Goal: Obtain resource: Download file/media

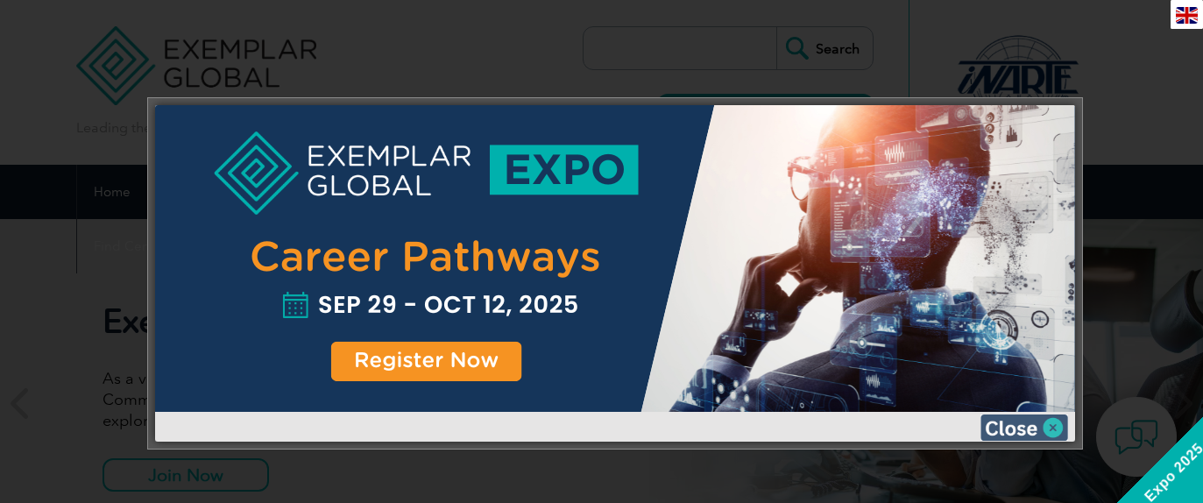
click at [1040, 425] on img at bounding box center [1024, 427] width 88 height 26
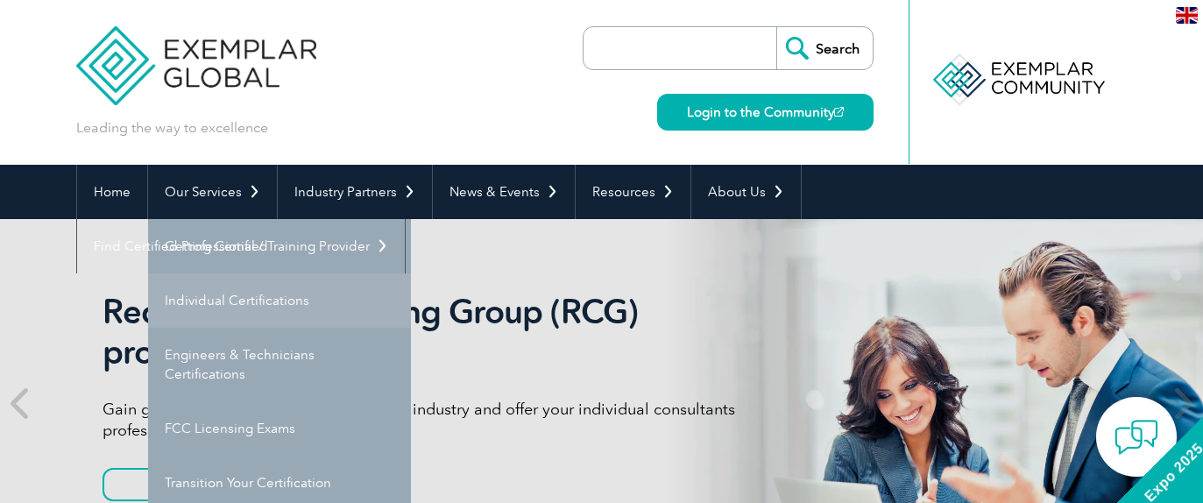
click at [251, 299] on link "Individual Certifications" at bounding box center [279, 300] width 263 height 54
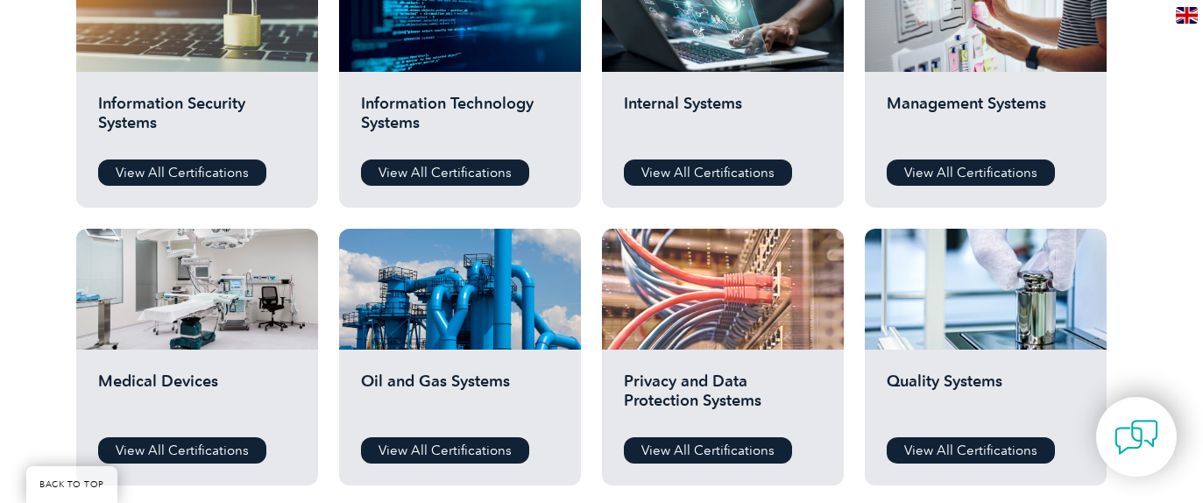
scroll to position [1051, 0]
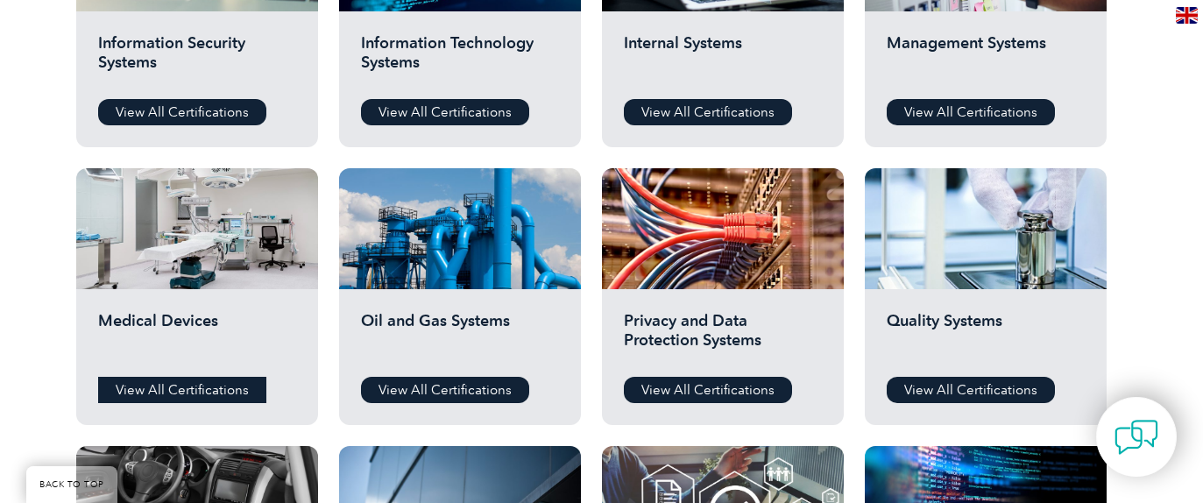
click at [213, 387] on link "View All Certifications" at bounding box center [182, 390] width 168 height 26
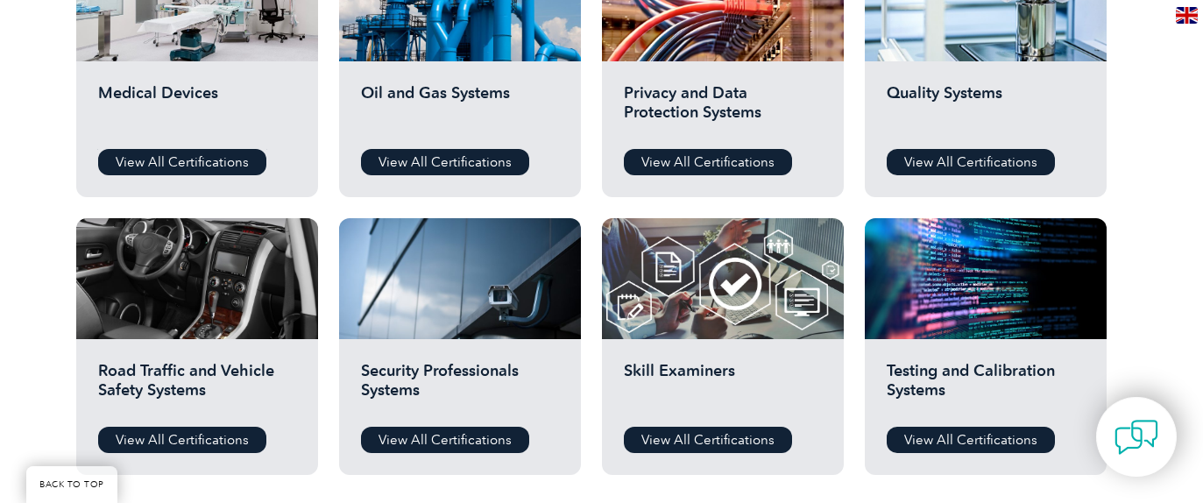
scroll to position [1314, 0]
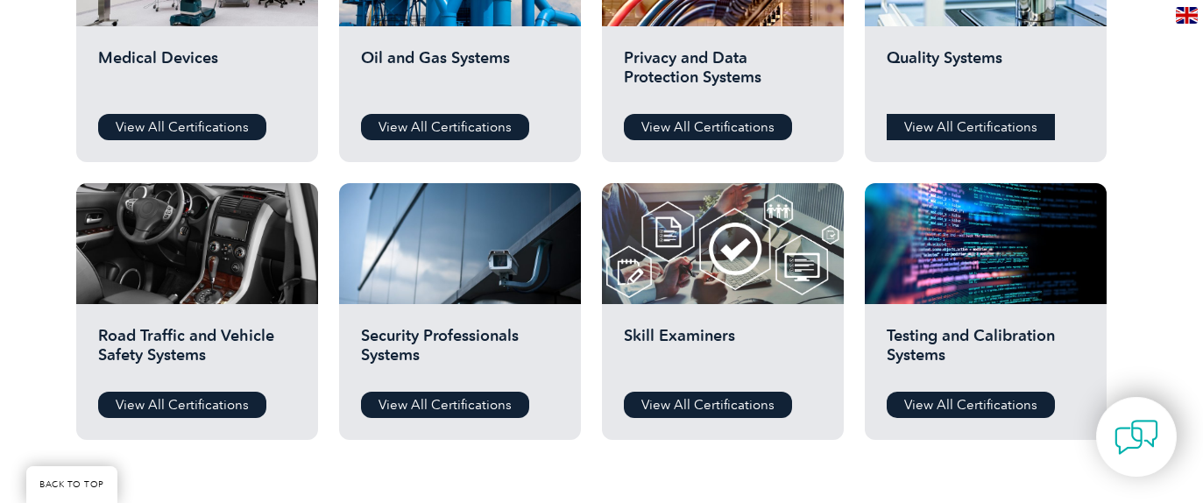
click at [970, 124] on link "View All Certifications" at bounding box center [971, 127] width 168 height 26
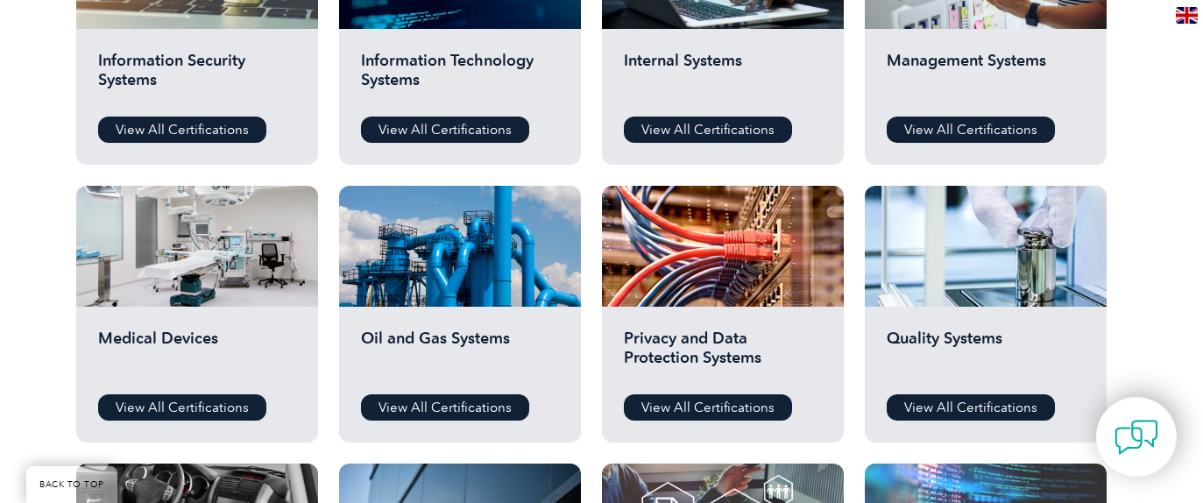
scroll to position [964, 0]
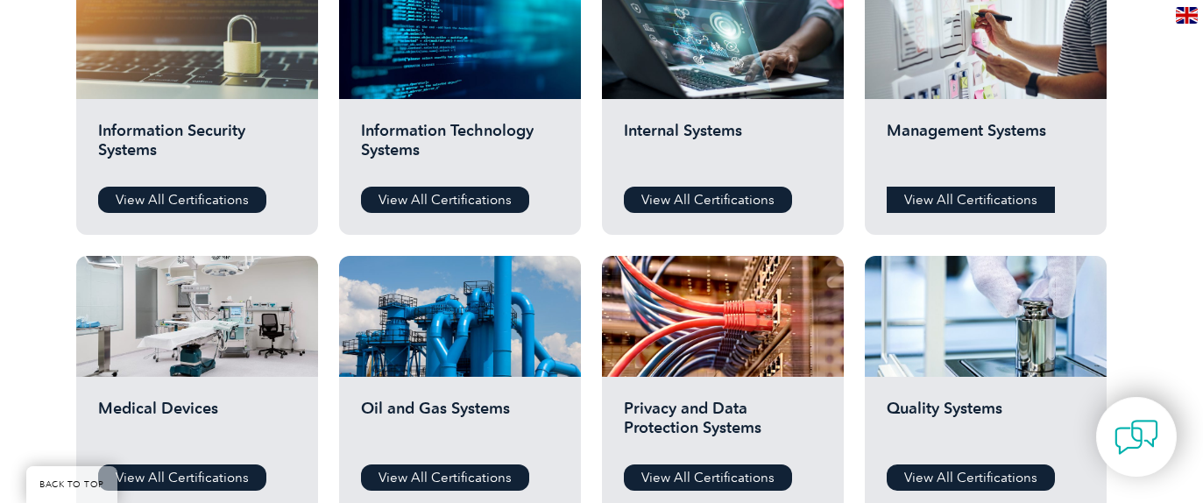
click at [965, 199] on link "View All Certifications" at bounding box center [971, 200] width 168 height 26
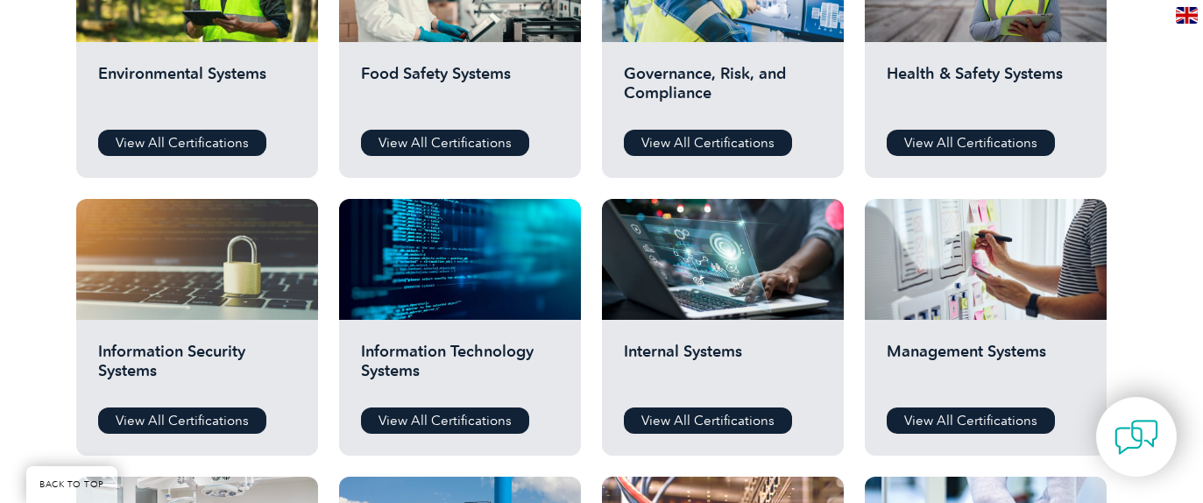
scroll to position [701, 0]
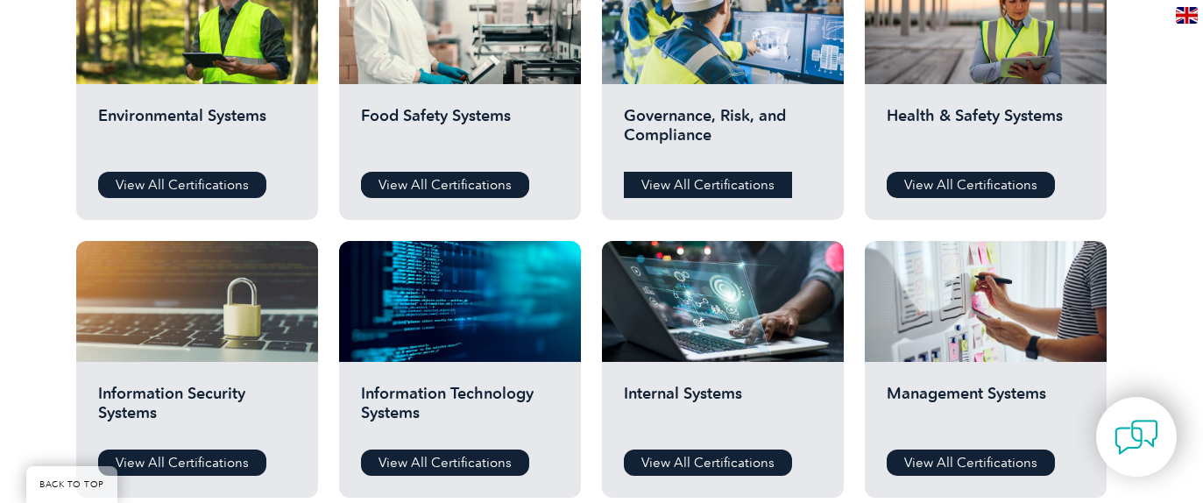
click at [723, 182] on link "View All Certifications" at bounding box center [708, 185] width 168 height 26
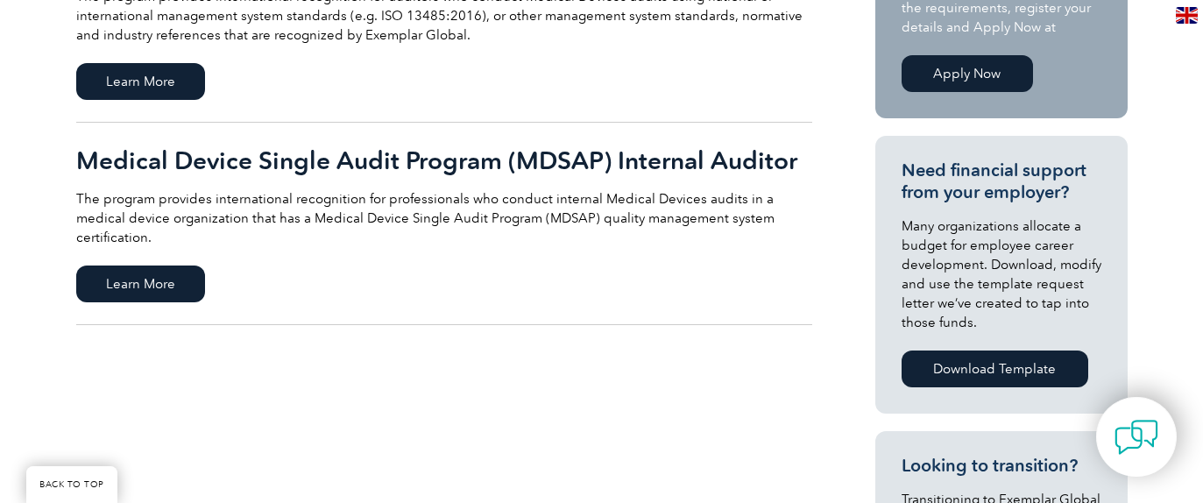
scroll to position [88, 0]
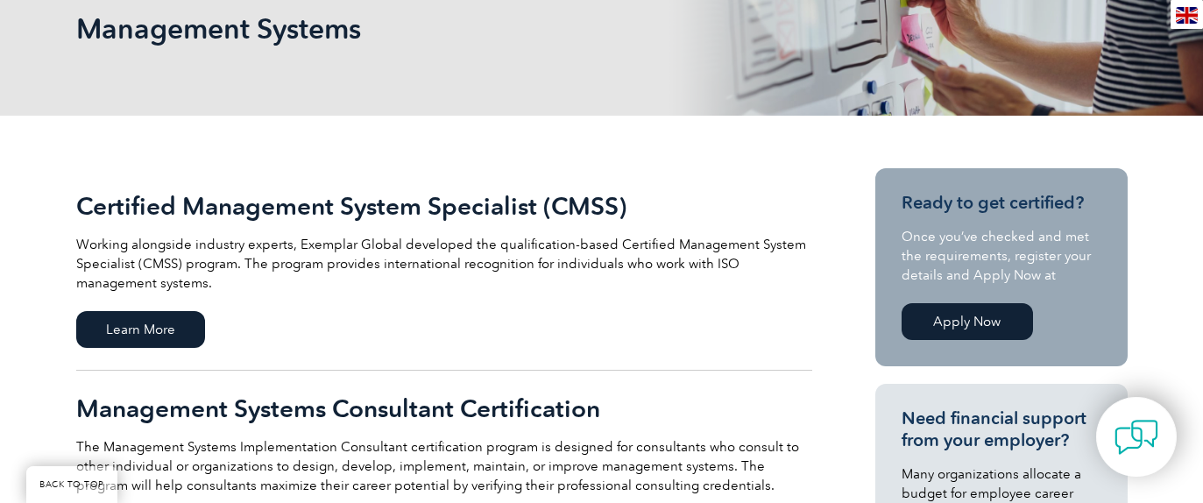
scroll to position [263, 0]
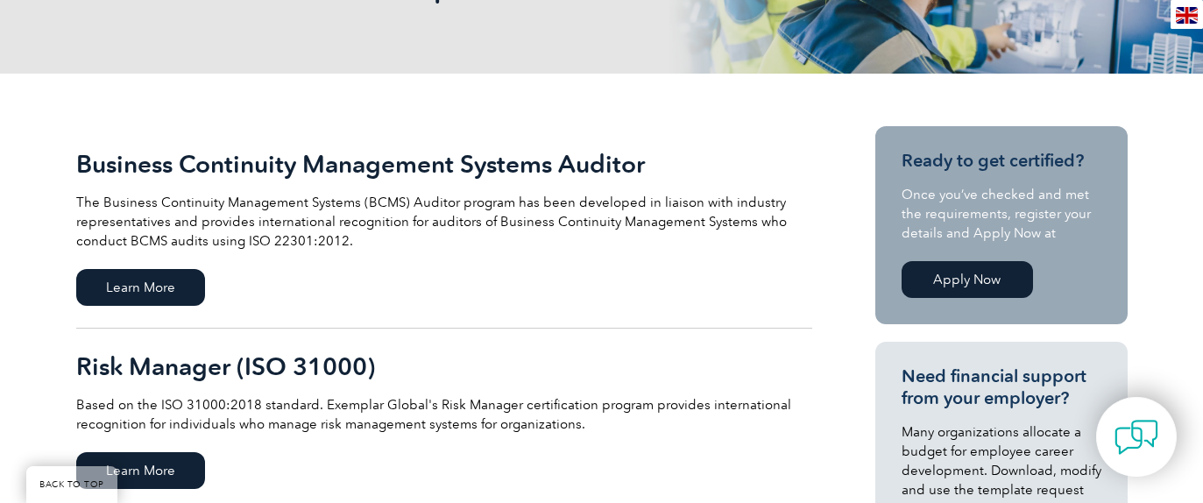
scroll to position [526, 0]
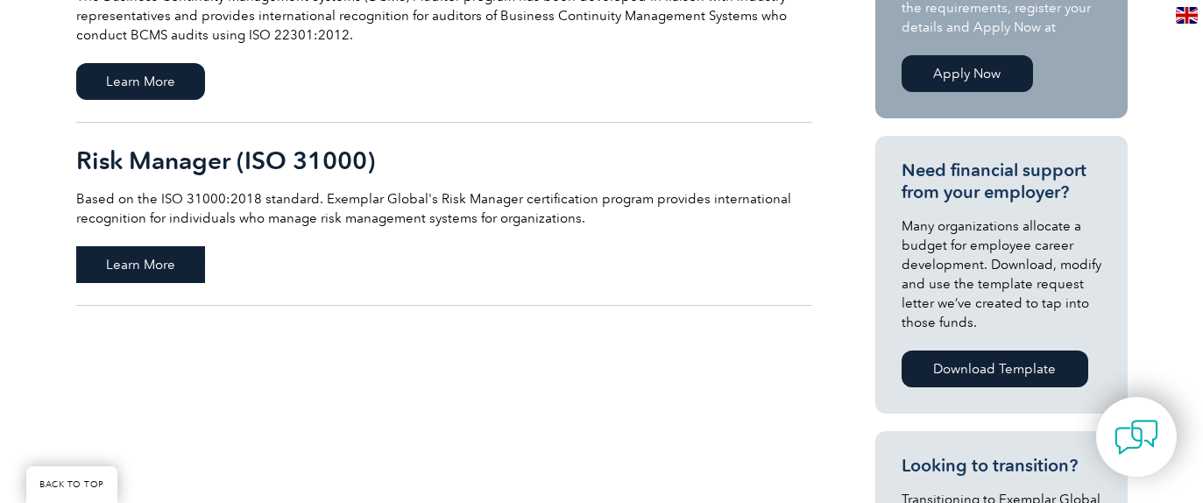
click at [161, 265] on span "Learn More" at bounding box center [140, 264] width 129 height 37
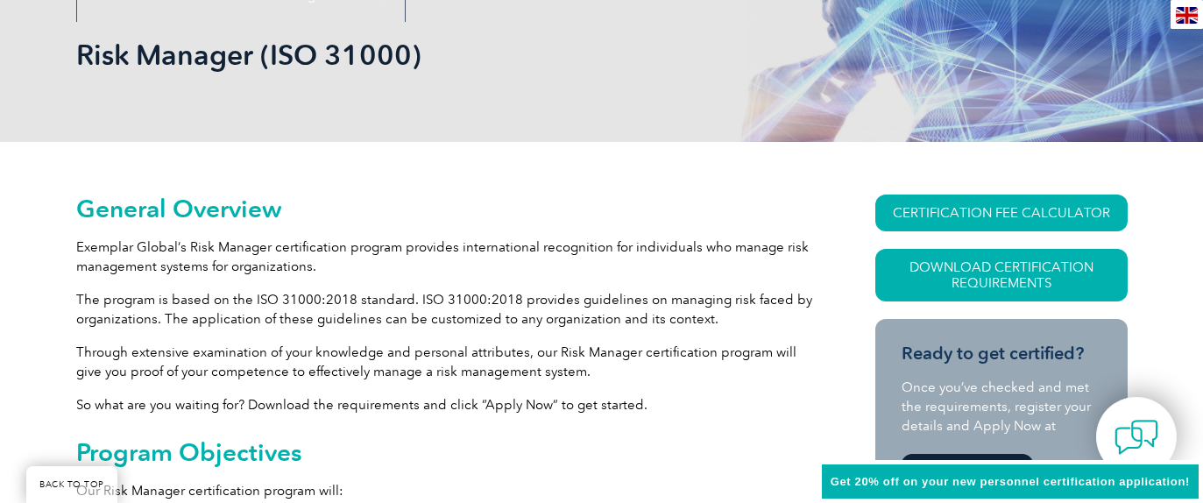
scroll to position [438, 0]
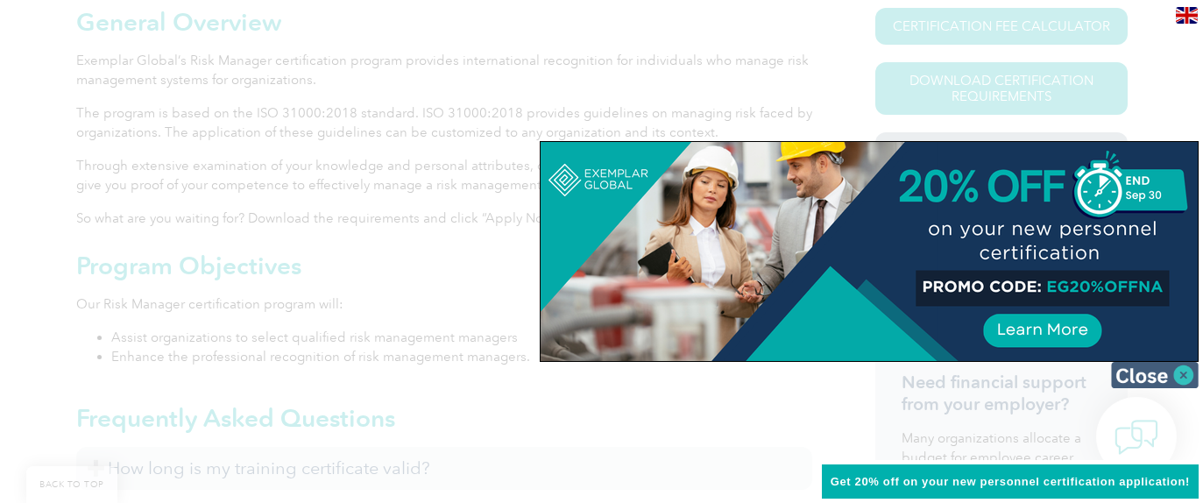
click at [1184, 374] on img at bounding box center [1155, 375] width 88 height 26
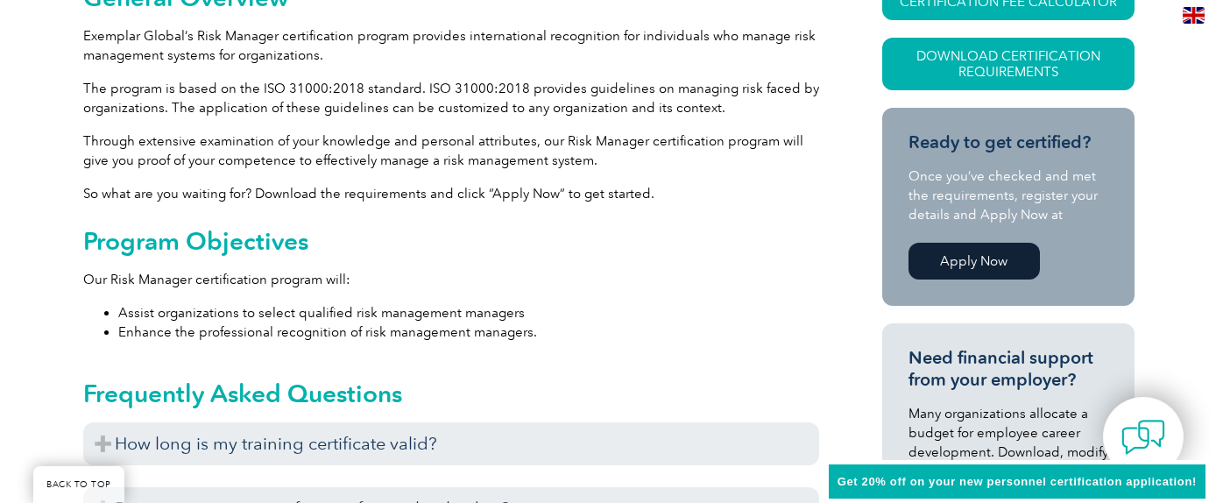
scroll to position [350, 0]
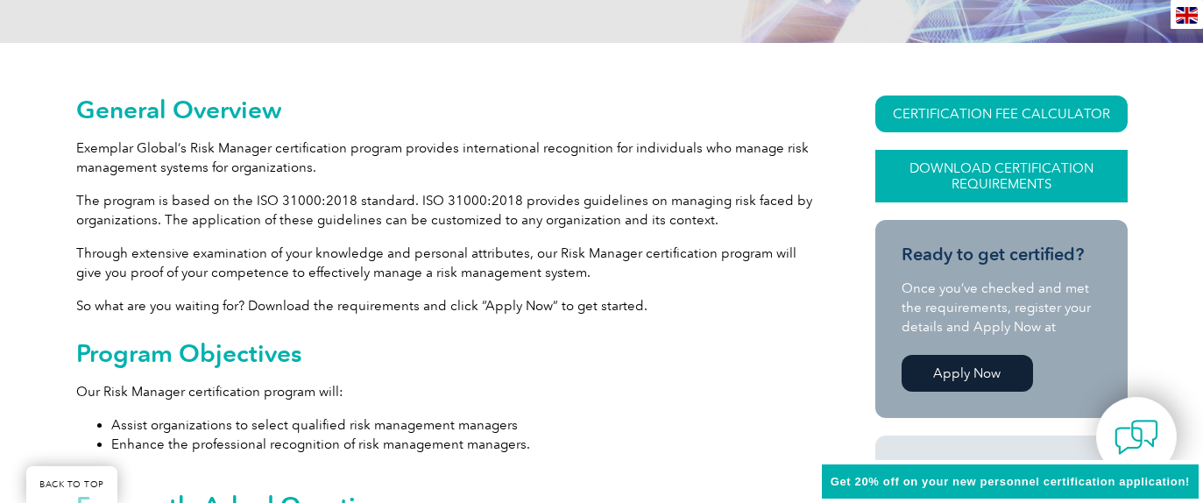
click at [1001, 168] on link "Download Certification Requirements" at bounding box center [1001, 176] width 252 height 53
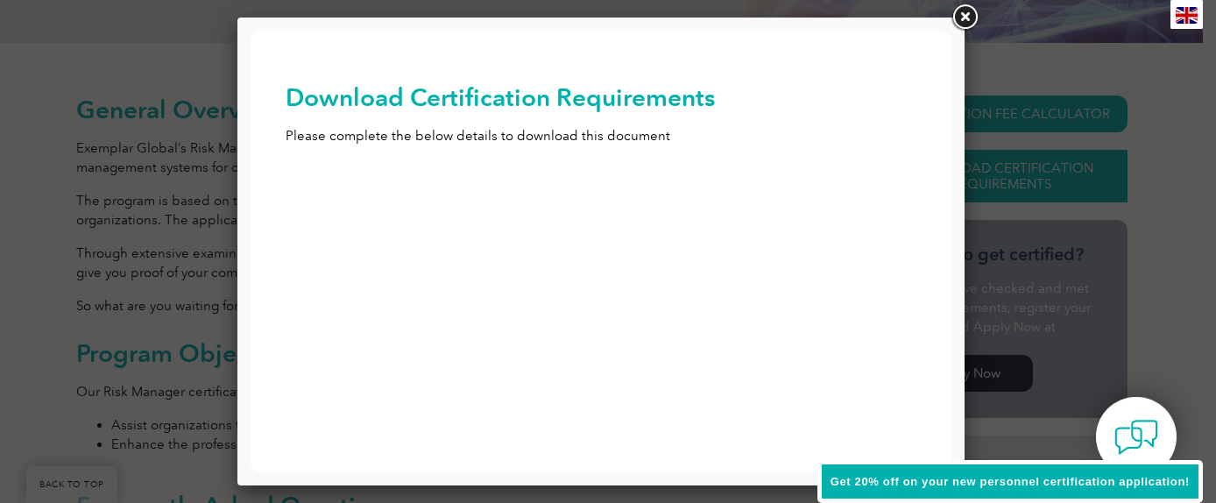
scroll to position [0, 0]
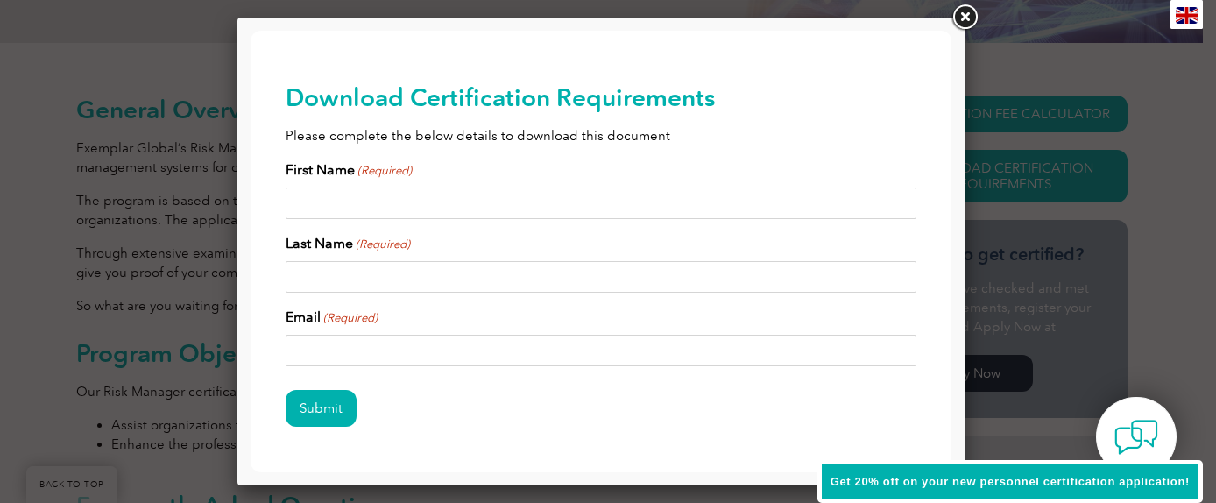
click at [490, 204] on input "First Name (Required)" at bounding box center [601, 203] width 631 height 32
type input "[PERSON_NAME]"
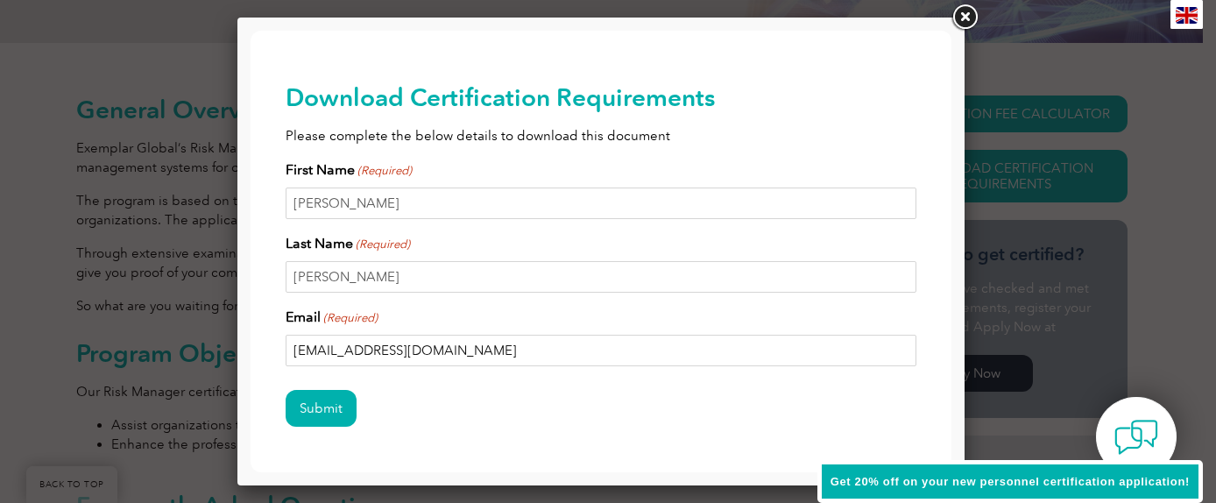
drag, startPoint x: 446, startPoint y: 354, endPoint x: 277, endPoint y: 352, distance: 169.1
click at [277, 352] on div "Download Certification Requirements Please complete the below details to downlo…" at bounding box center [601, 283] width 701 height 505
type input "[EMAIL_ADDRESS][DOMAIN_NAME]"
click at [325, 407] on input "Submit" at bounding box center [321, 408] width 71 height 37
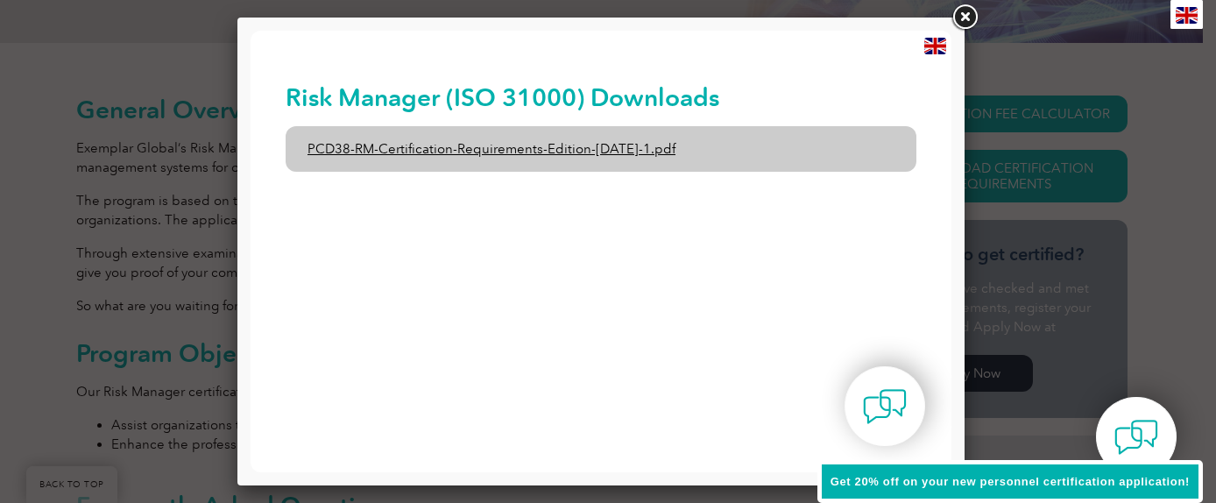
click at [503, 148] on link "PCD38-RM-Certification-Requirements-Edition-[DATE]-1.pdf" at bounding box center [601, 149] width 631 height 46
